Goal: Find specific page/section: Find specific page/section

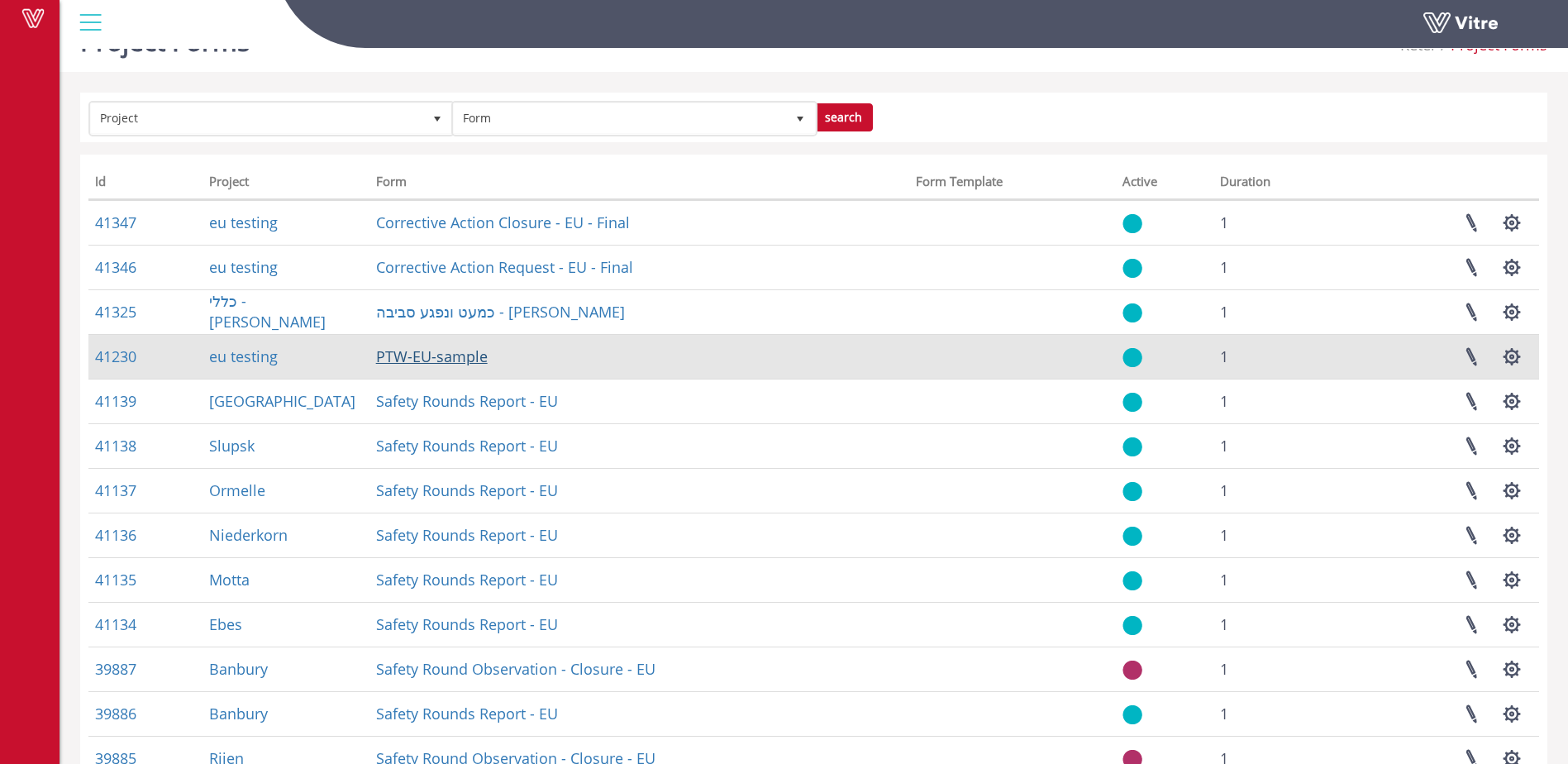
scroll to position [55, 0]
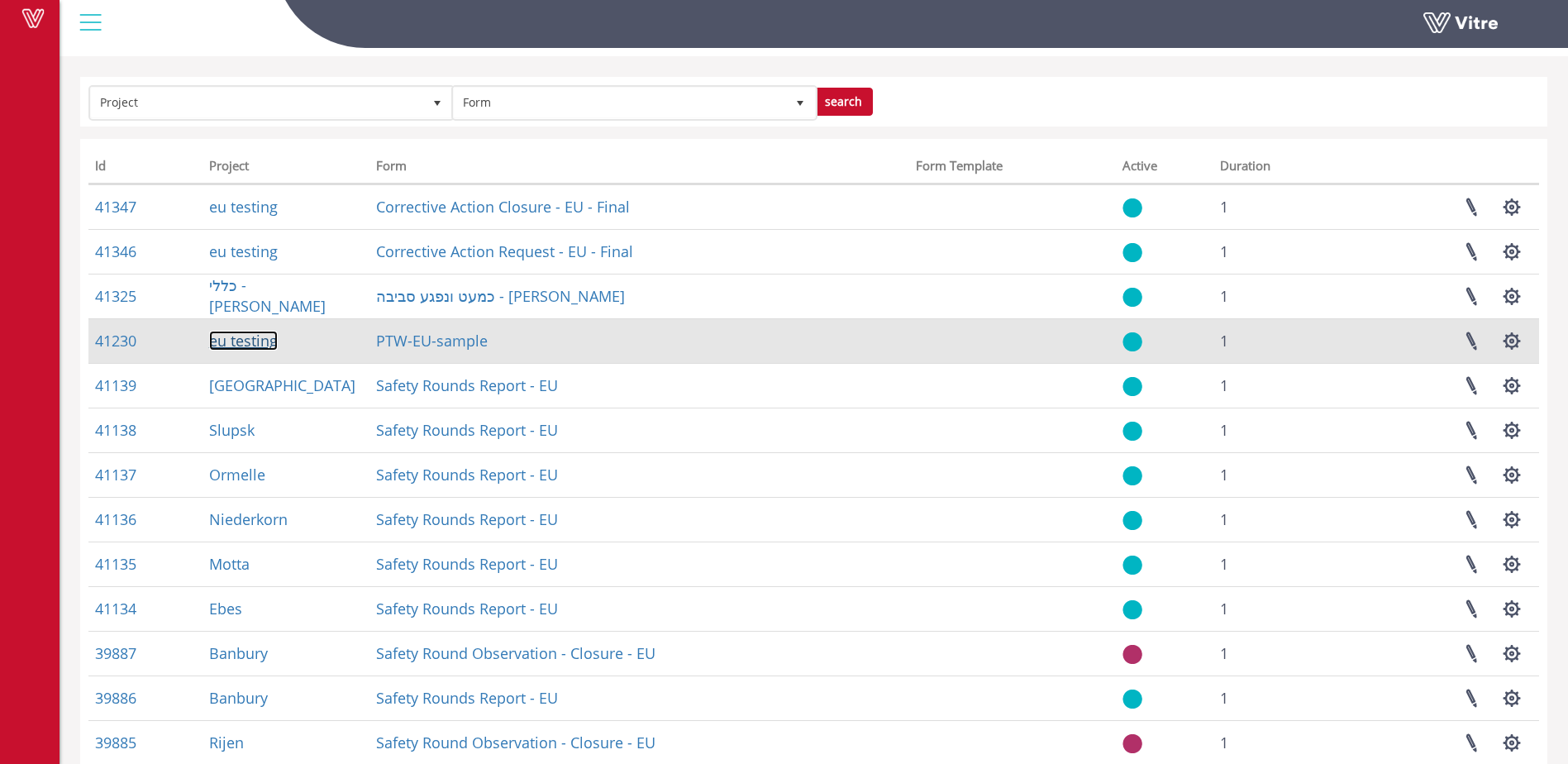
click at [241, 345] on link "eu testing" at bounding box center [244, 340] width 68 height 19
